Goal: Information Seeking & Learning: Understand process/instructions

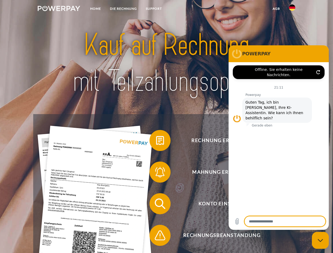
click at [59, 9] on img at bounding box center [59, 8] width 42 height 5
click at [292, 9] on img at bounding box center [292, 7] width 6 height 6
click at [276, 9] on link "agb" at bounding box center [276, 8] width 16 height 9
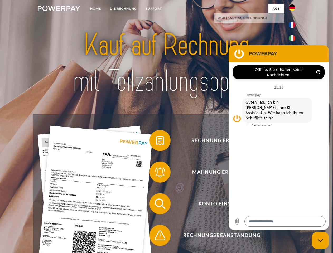
click at [156, 141] on span at bounding box center [152, 140] width 26 height 26
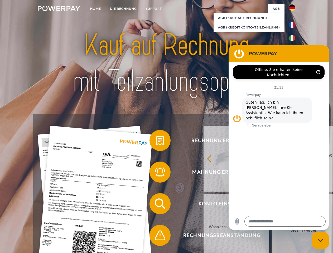
click at [198, 173] on div "zurück Warum habe ich eine Rechnung erhalten? Was habe ich noch offen, ist mein…" at bounding box center [304, 193] width 213 height 136
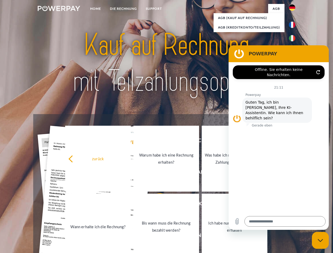
click at [156, 205] on link "Bis wann muss die Rechnung bezahlt werden?" at bounding box center [166, 227] width 66 height 66
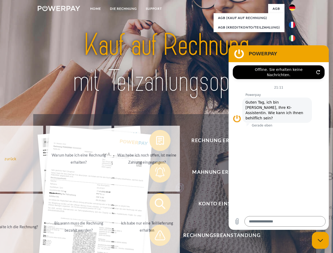
click at [156, 236] on span at bounding box center [152, 235] width 26 height 26
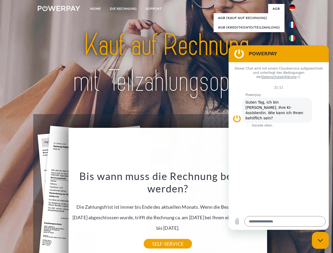
click at [320, 240] on icon "Messaging-Fenster schließen" at bounding box center [320, 240] width 6 height 3
type textarea "*"
